Goal: Complete application form: Complete application form

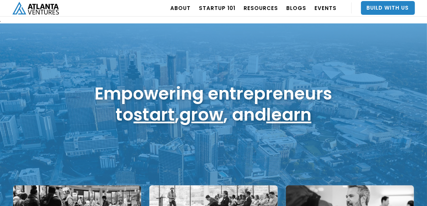
scroll to position [12, 0]
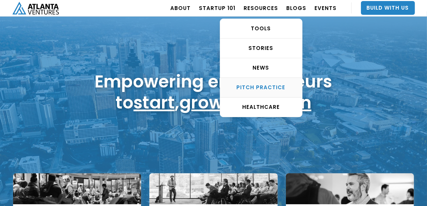
click at [268, 88] on div "Pitch Practice" at bounding box center [261, 87] width 82 height 7
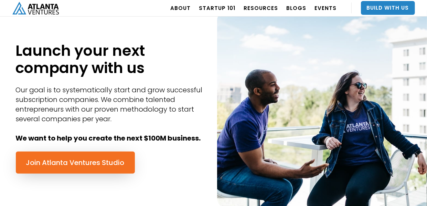
scroll to position [308, 0]
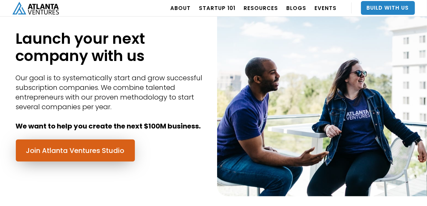
click at [89, 151] on link "Join Atlanta Ventures Studio" at bounding box center [75, 150] width 119 height 22
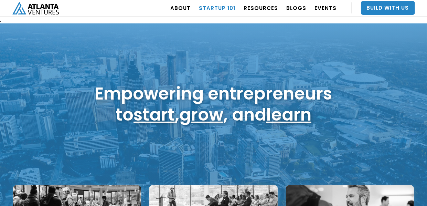
click at [226, 8] on link "Startup 101" at bounding box center [217, 7] width 36 height 19
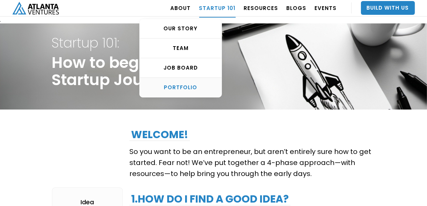
click at [191, 87] on div "PORTFOLIO" at bounding box center [181, 87] width 82 height 7
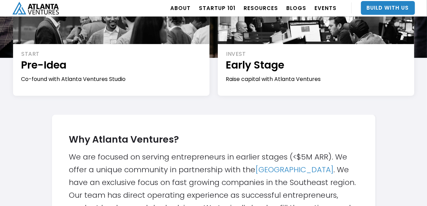
scroll to position [156, 0]
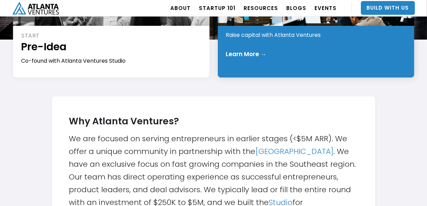
click at [298, 50] on div "INVEST Early Stage Raise capital with Atlanta Ventures Learn More →" at bounding box center [316, 36] width 196 height 83
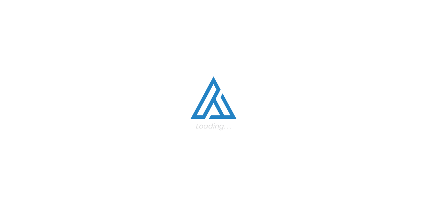
scroll to position [1065, 0]
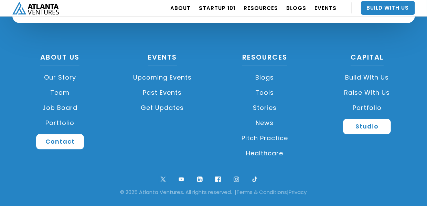
click at [173, 74] on link "Upcoming Events" at bounding box center [163, 77] width 96 height 15
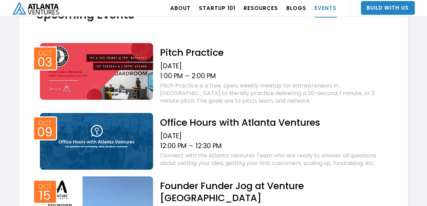
scroll to position [263, 0]
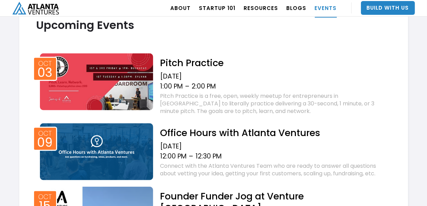
click at [246, 101] on div "Pitch Practice is a free, open, weekly meetup for entrepreneurs in Atlanta to l…" at bounding box center [275, 103] width 230 height 23
click at [123, 84] on img at bounding box center [96, 81] width 113 height 57
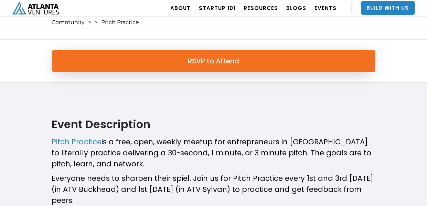
scroll to position [119, 0]
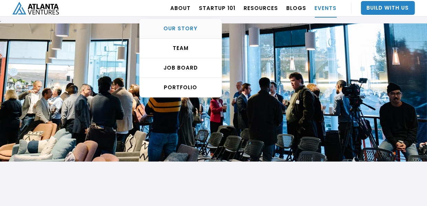
click at [186, 27] on div "OUR STORY" at bounding box center [181, 28] width 82 height 7
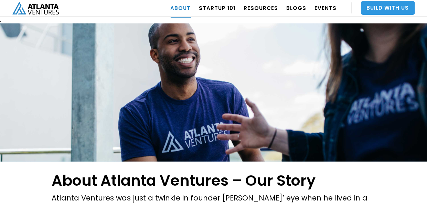
click at [391, 11] on link "Build With Us" at bounding box center [388, 8] width 54 height 14
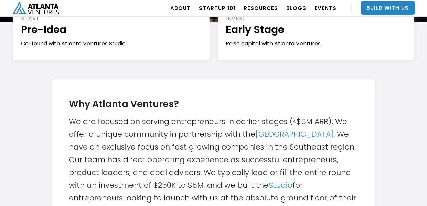
scroll to position [175, 0]
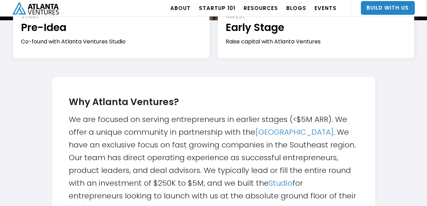
click at [341, 121] on div "Why Atlanta Ventures? We are focused on serving entrepreneurs in earlier stages…" at bounding box center [213, 153] width 289 height 124
drag, startPoint x: 341, startPoint y: 121, endPoint x: 398, endPoint y: 110, distance: 57.7
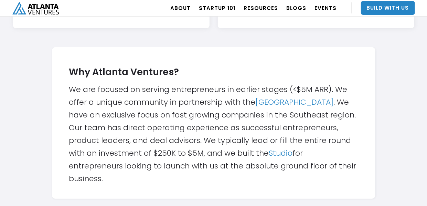
scroll to position [212, 0]
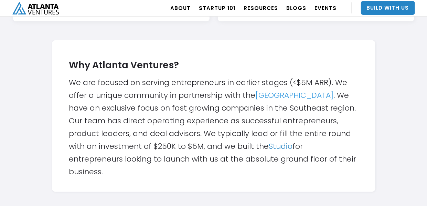
click at [301, 94] on link "[GEOGRAPHIC_DATA]" at bounding box center [295, 95] width 78 height 11
click at [293, 96] on link "Atlanta Tech Village" at bounding box center [295, 95] width 78 height 11
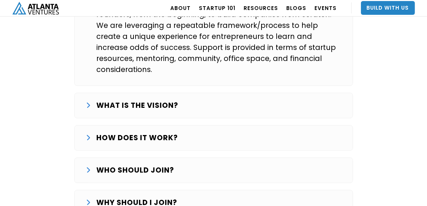
scroll to position [1207, 0]
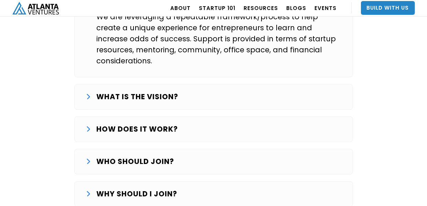
click at [147, 188] on strong "WHY SHOULD I JOIN?" at bounding box center [137, 193] width 81 height 10
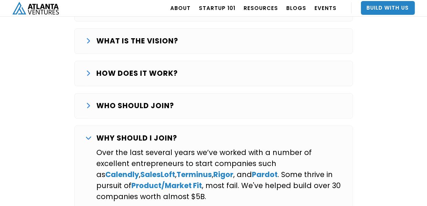
scroll to position [1261, 0]
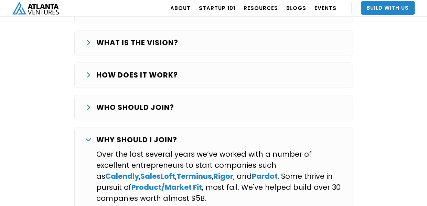
click at [151, 102] on p "WHO SHOULD JOIN?" at bounding box center [136, 107] width 78 height 11
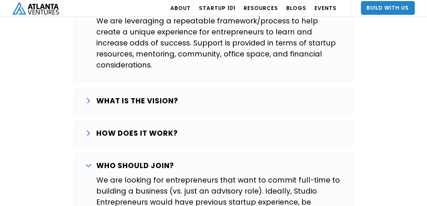
scroll to position [1206, 0]
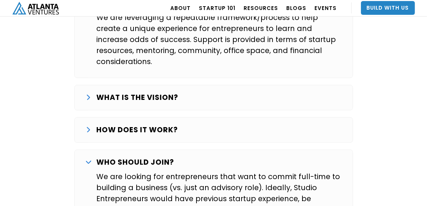
click at [157, 124] on strong "HOW DOES IT WORK?" at bounding box center [138, 129] width 82 height 10
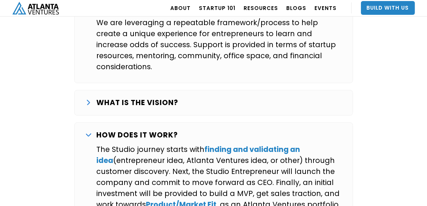
scroll to position [1182, 0]
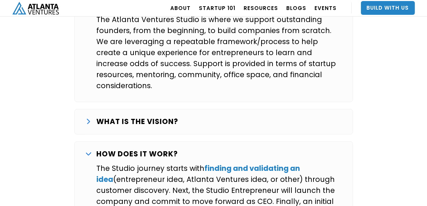
click at [142, 116] on strong "WHAT IS THE VISION?" at bounding box center [138, 121] width 82 height 10
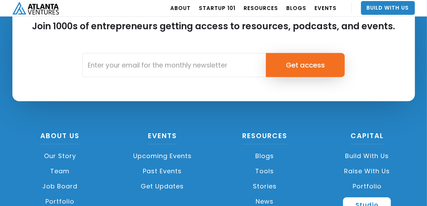
scroll to position [2234, 0]
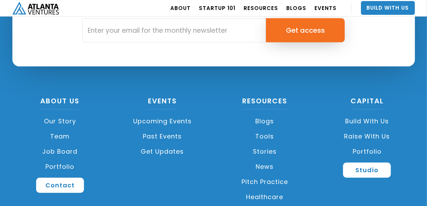
click at [367, 144] on link "Portfolio" at bounding box center [367, 151] width 96 height 15
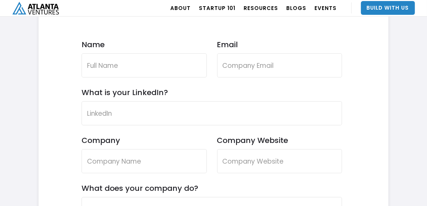
scroll to position [2052, 0]
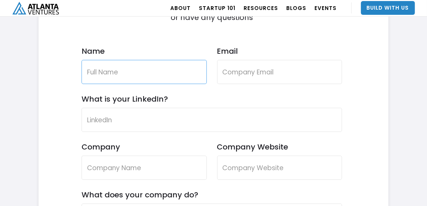
click at [127, 73] on input "Name" at bounding box center [144, 72] width 125 height 24
type input "KAZEEM BELLO"
type input "management@abaatechsolutions.com"
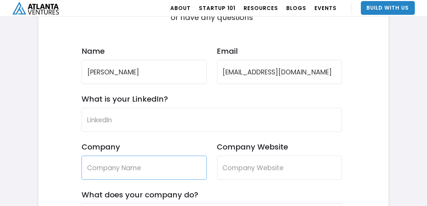
click at [110, 165] on input "Company" at bounding box center [144, 167] width 125 height 24
type input "ABAA TECHNOLOGY SOLUTIONS LLC"
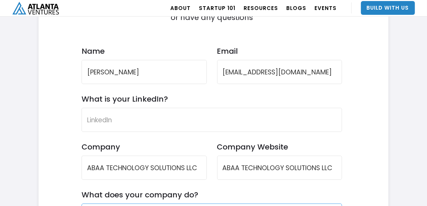
type input "ABAA TECHNOLOGY SOLUTIONS LLC"
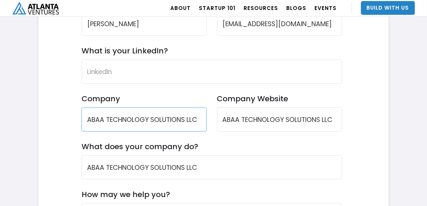
scroll to position [2125, 0]
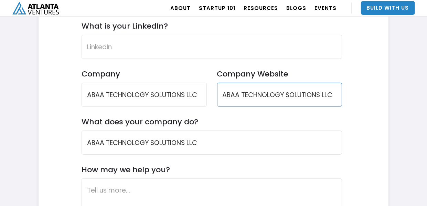
click at [334, 97] on input "ABAA TECHNOLOGY SOLUTIONS LLC" at bounding box center [279, 95] width 125 height 24
type input "A"
type input "www.abaatechsolutions.com"
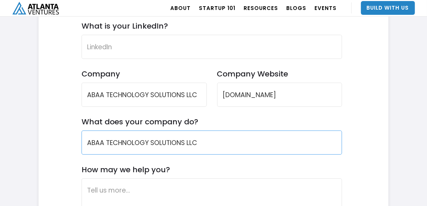
click at [202, 142] on input "ABAA TECHNOLOGY SOLUTIONS LLC" at bounding box center [212, 142] width 261 height 24
type input "A"
type input "w"
type input "W"
type input "o"
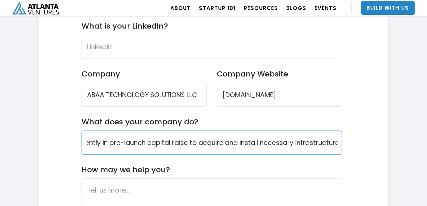
scroll to position [0, 813]
type input "For Over 2 years, we have created this company working to design and develop a …"
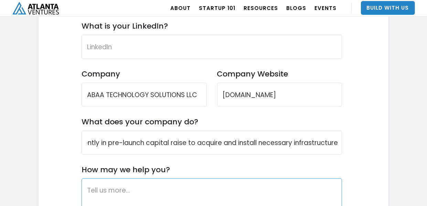
scroll to position [0, 0]
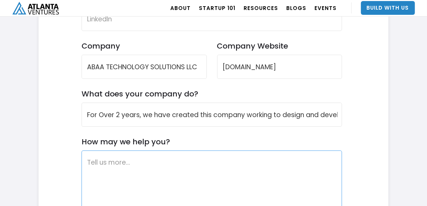
scroll to position [2139, 0]
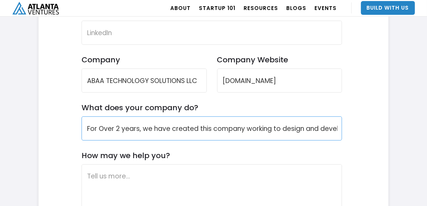
click at [301, 127] on input "For Over 2 years, we have created this company working to design and develop a …" at bounding box center [212, 128] width 261 height 24
drag, startPoint x: 88, startPoint y: 130, endPoint x: 338, endPoint y: 185, distance: 256.3
click at [338, 185] on form "Contact Us Reach out if you want to partner with Atlanta Ventures or have any q…" at bounding box center [212, 100] width 261 height 456
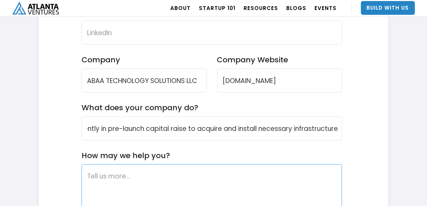
scroll to position [0, 0]
click at [95, 176] on textarea "How may we help you?" at bounding box center [212, 198] width 261 height 69
paste textarea "For Over 2 years, we have created this company working to design and develop a …"
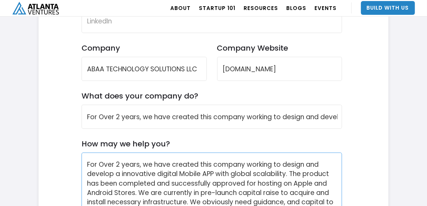
scroll to position [2160, 0]
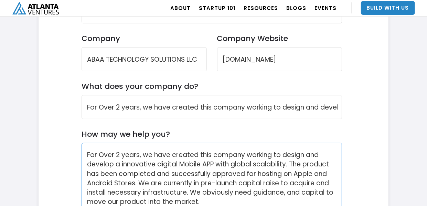
type textarea "For Over 2 years, we have created this company working to design and develop a …"
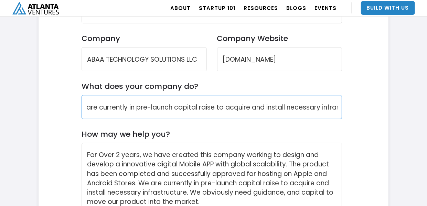
scroll to position [0, 813]
drag, startPoint x: 84, startPoint y: 106, endPoint x: 378, endPoint y: 110, distance: 294.8
click at [378, 110] on div "Contact Us Reach out if you want to partner with Atlanta Ventures or have any q…" at bounding box center [214, 75] width 350 height 463
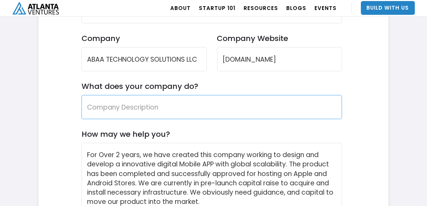
scroll to position [0, 0]
type input "W"
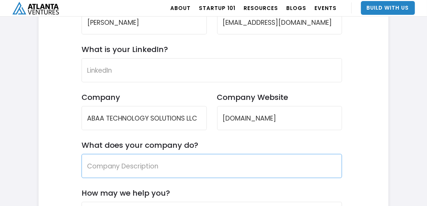
scroll to position [2101, 0]
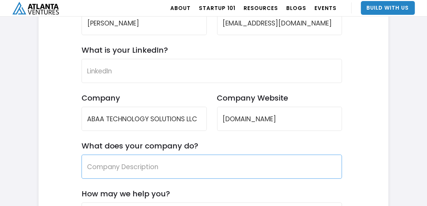
click at [133, 169] on input "What does your company do?" at bounding box center [212, 166] width 261 height 24
paste input "Welcome to our vision of integrated fintech, social media, and communication so…"
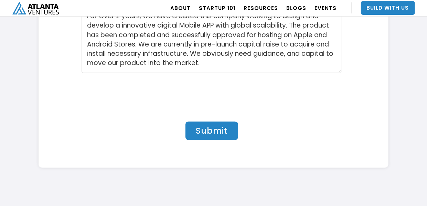
scroll to position [2301, 0]
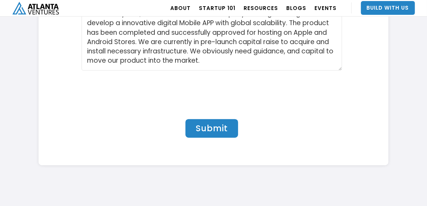
type input "Welcome to our vision of integrated fintech, social media, and communication so…"
click at [210, 129] on input "Submit" at bounding box center [211, 128] width 53 height 19
type input "Please wait..."
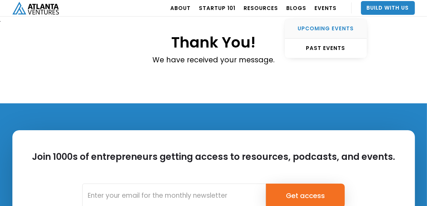
click at [328, 25] on div "UPCOMING EVENTS" at bounding box center [326, 28] width 82 height 7
click at [328, 26] on div "UPCOMING EVENTS" at bounding box center [326, 28] width 82 height 7
click at [329, 44] on link "PAST EVENTS" at bounding box center [326, 48] width 82 height 19
click at [329, 26] on div "UPCOMING EVENTS" at bounding box center [326, 28] width 82 height 7
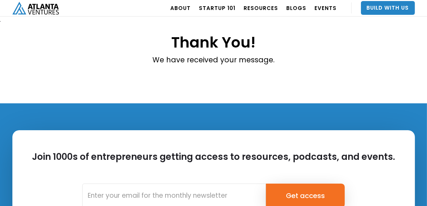
scroll to position [112, 0]
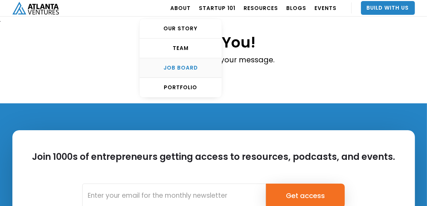
click at [189, 67] on div "Job Board" at bounding box center [181, 67] width 82 height 7
